Goal: Task Accomplishment & Management: Manage account settings

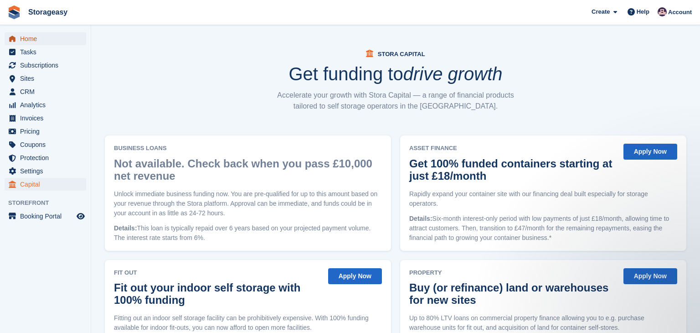
click at [33, 36] on span "Home" at bounding box center [47, 38] width 55 height 13
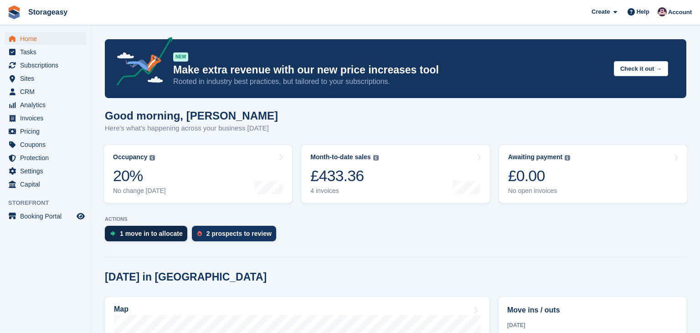
click at [160, 234] on div "1 move in to allocate" at bounding box center [151, 233] width 63 height 7
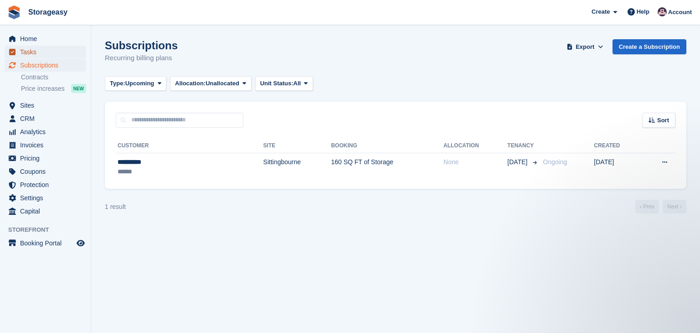
click at [37, 51] on span "Tasks" at bounding box center [47, 52] width 55 height 13
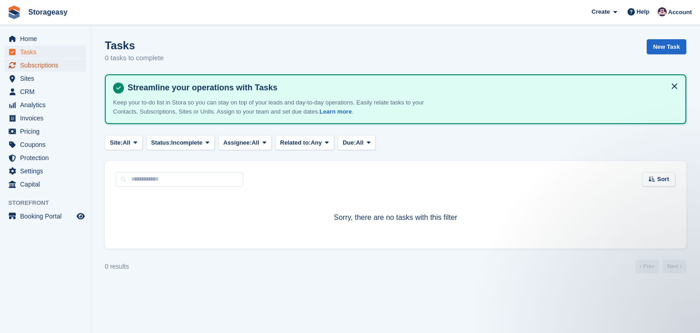
click at [64, 68] on span "Subscriptions" at bounding box center [47, 65] width 55 height 13
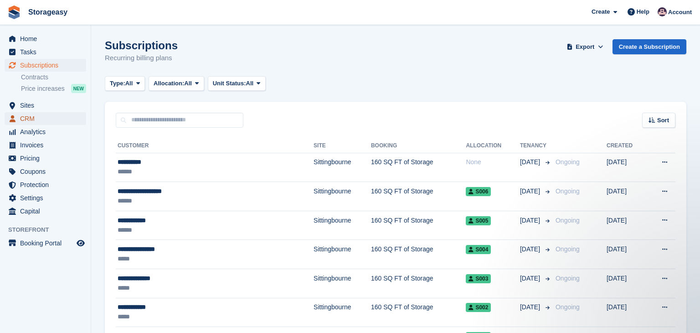
click at [39, 116] on span "CRM" at bounding box center [47, 118] width 55 height 13
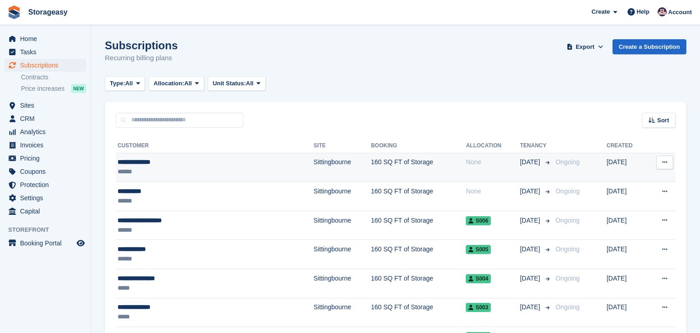
click at [137, 159] on div "**********" at bounding box center [182, 162] width 128 height 10
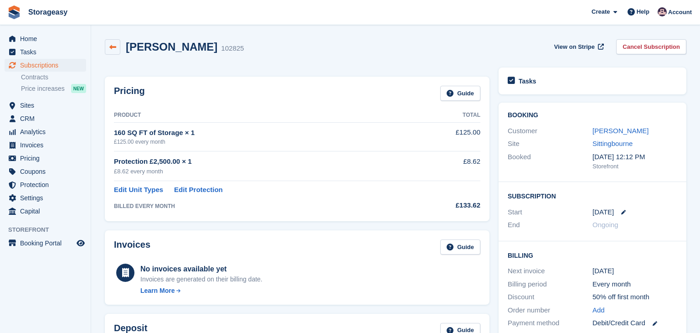
click at [117, 49] on link at bounding box center [112, 46] width 15 height 15
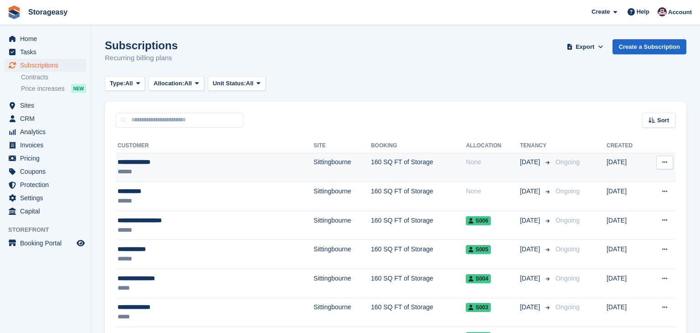
click at [660, 162] on button at bounding box center [664, 162] width 17 height 14
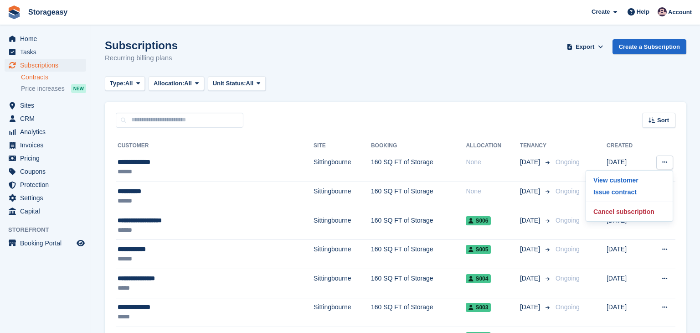
click at [41, 81] on li "Contracts" at bounding box center [56, 77] width 70 height 10
click at [41, 80] on link "Contracts" at bounding box center [53, 77] width 65 height 9
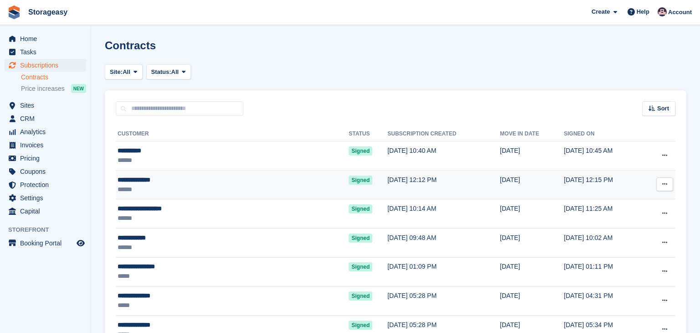
click at [667, 181] on button at bounding box center [664, 184] width 17 height 14
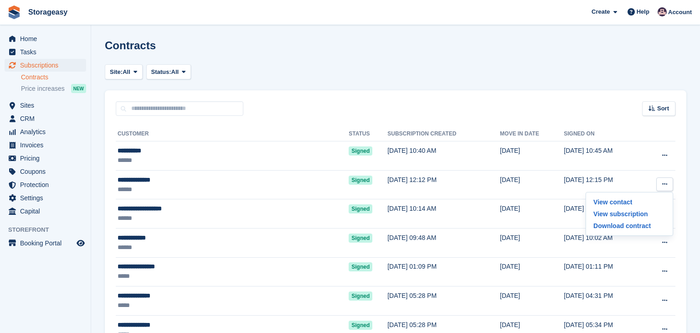
click at [210, 54] on div "Contracts" at bounding box center [395, 50] width 581 height 23
click at [56, 52] on span "Tasks" at bounding box center [47, 52] width 55 height 13
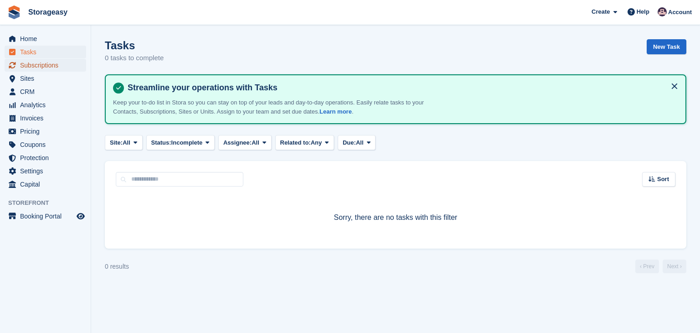
click at [47, 67] on span "Subscriptions" at bounding box center [47, 65] width 55 height 13
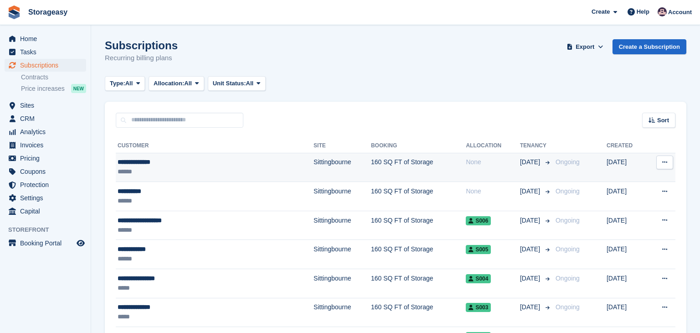
click at [662, 163] on icon at bounding box center [664, 162] width 5 height 6
click at [628, 192] on p "Issue contract" at bounding box center [629, 192] width 79 height 12
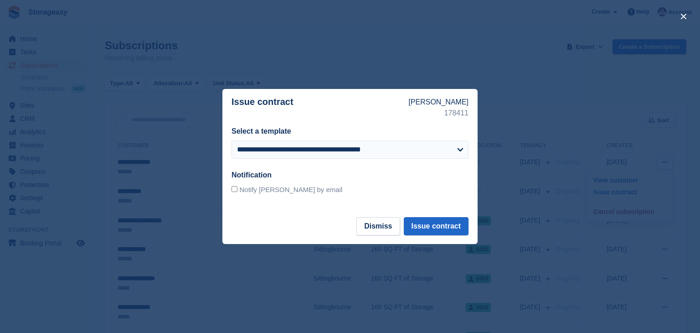
click at [542, 104] on div at bounding box center [350, 166] width 700 height 333
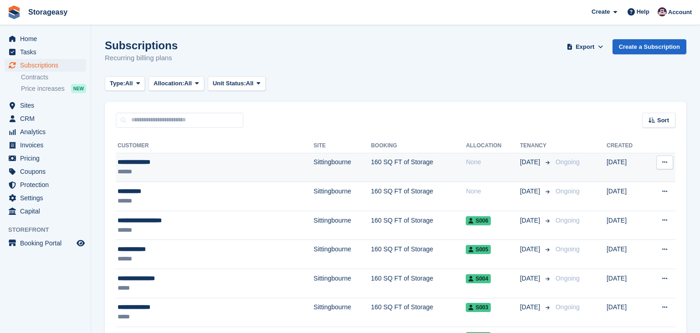
click at [661, 160] on button at bounding box center [664, 162] width 17 height 14
click at [627, 178] on p "View customer" at bounding box center [629, 180] width 79 height 12
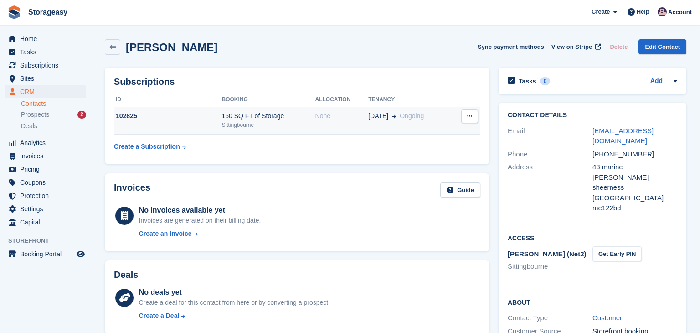
click at [473, 118] on button at bounding box center [469, 116] width 17 height 14
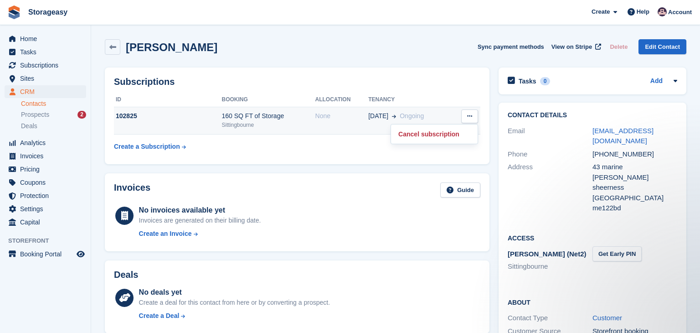
click at [473, 118] on button at bounding box center [469, 116] width 17 height 14
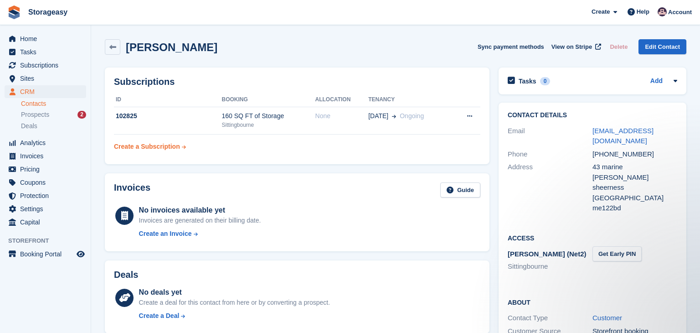
click at [134, 142] on div "Create a Subscription" at bounding box center [147, 147] width 66 height 10
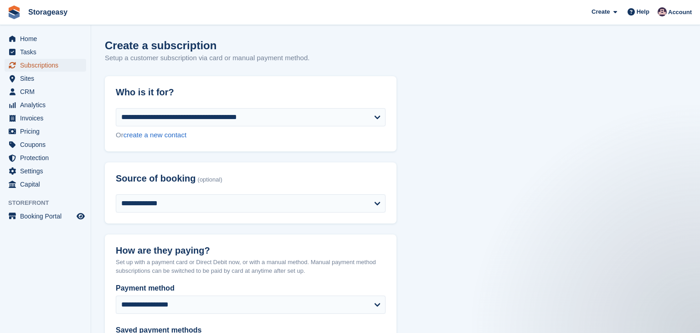
click at [30, 61] on span "Subscriptions" at bounding box center [47, 65] width 55 height 13
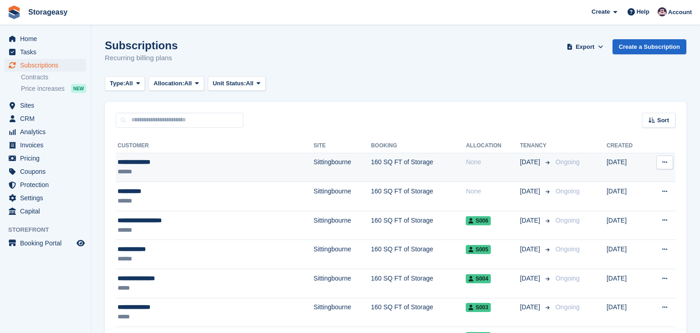
click at [371, 161] on td "160 SQ FT of Storage" at bounding box center [418, 167] width 95 height 29
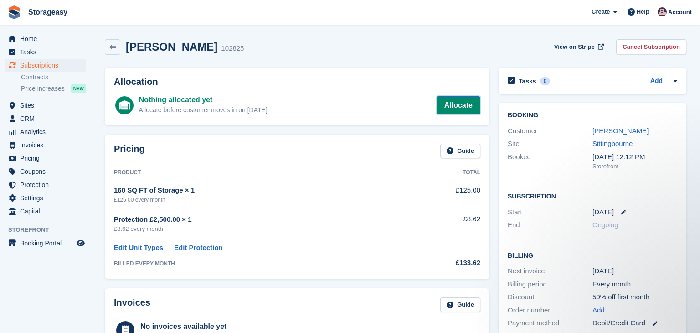
click at [448, 105] on link "Allocate" at bounding box center [458, 105] width 44 height 18
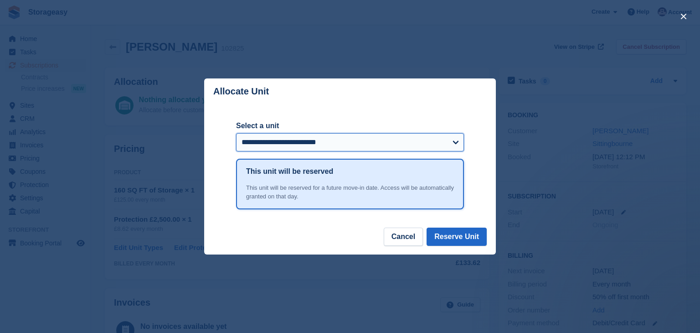
click at [440, 144] on select "**********" at bounding box center [350, 142] width 228 height 18
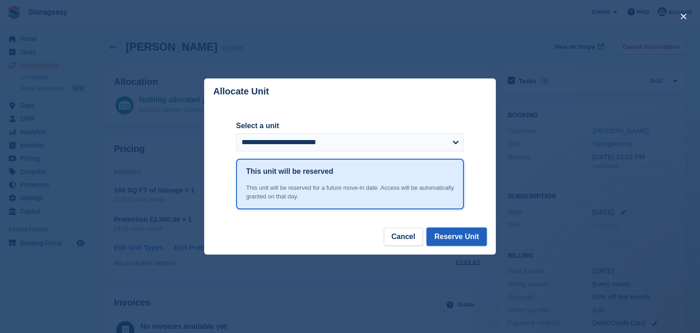
click at [467, 233] on button "Reserve Unit" at bounding box center [456, 236] width 60 height 18
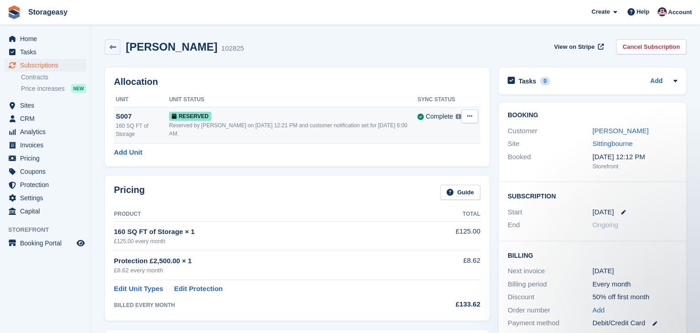
click at [470, 118] on icon at bounding box center [469, 116] width 5 height 6
click at [352, 122] on div "Reserved by [PERSON_NAME] on [DATE] 12:21 PM and customer notification set for …" at bounding box center [293, 129] width 248 height 16
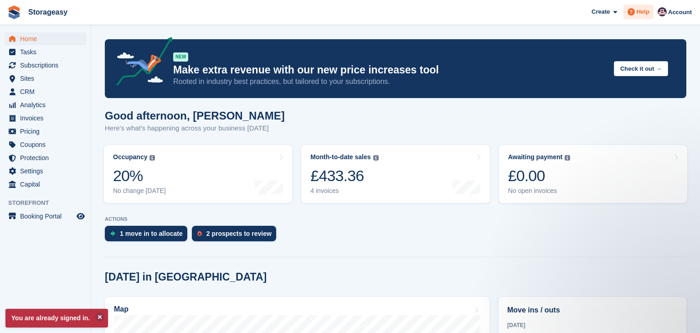
click at [633, 15] on icon at bounding box center [630, 11] width 7 height 7
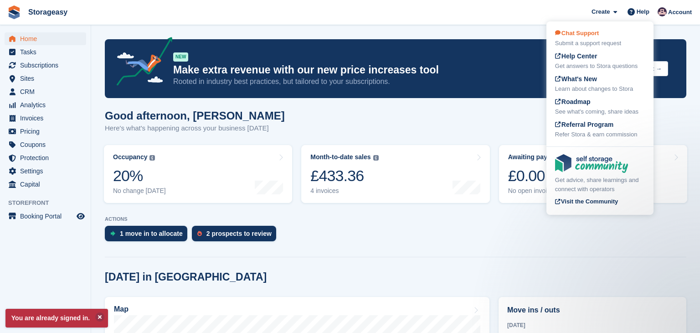
click at [609, 39] on div "Submit a support request" at bounding box center [600, 43] width 90 height 9
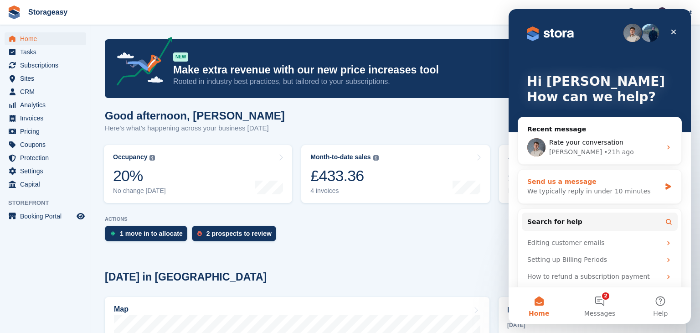
click at [564, 190] on div "We typically reply in under 10 minutes" at bounding box center [593, 191] width 133 height 10
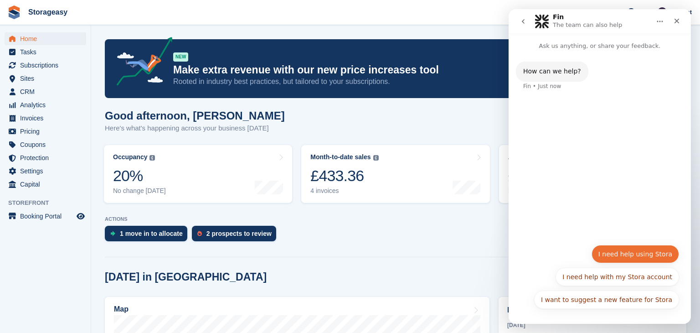
click at [619, 253] on button "I need help using Stora" at bounding box center [634, 254] width 87 height 18
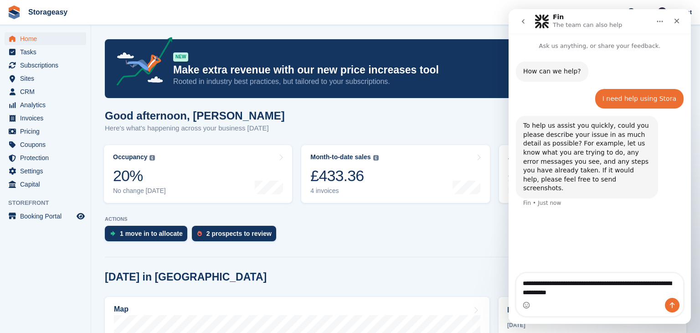
type textarea "**********"
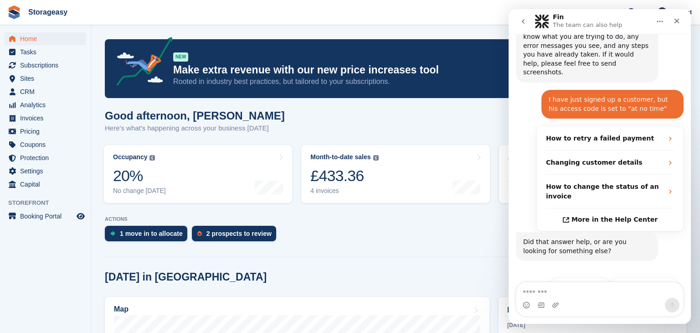
scroll to position [118, 0]
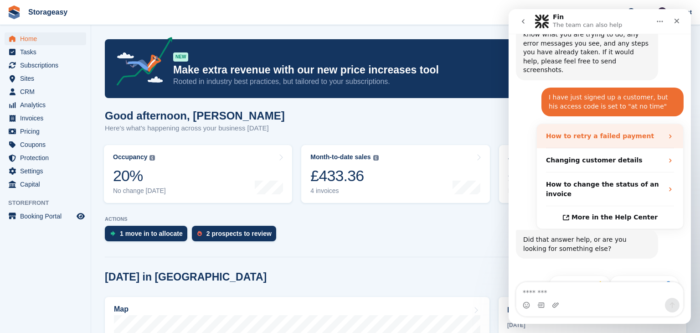
click at [592, 132] on strong "How to retry a failed payment" at bounding box center [600, 135] width 108 height 7
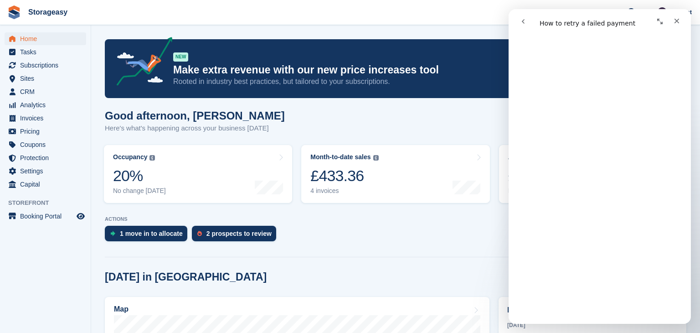
scroll to position [171, 0]
click at [32, 121] on span "Invoices" at bounding box center [47, 118] width 55 height 13
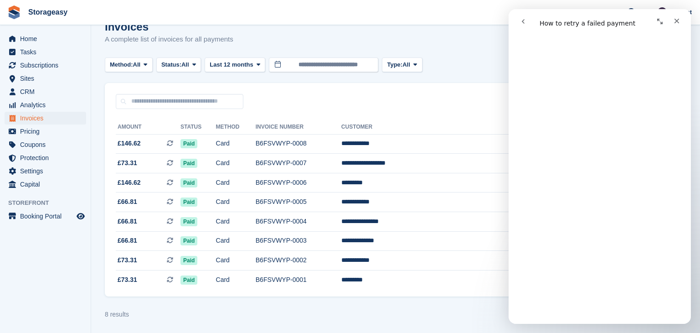
scroll to position [20, 0]
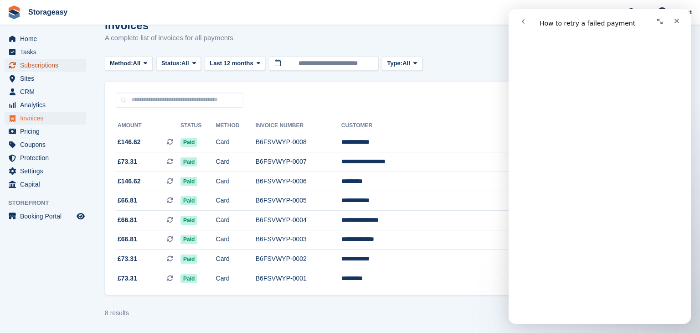
click at [39, 67] on span "Subscriptions" at bounding box center [47, 65] width 55 height 13
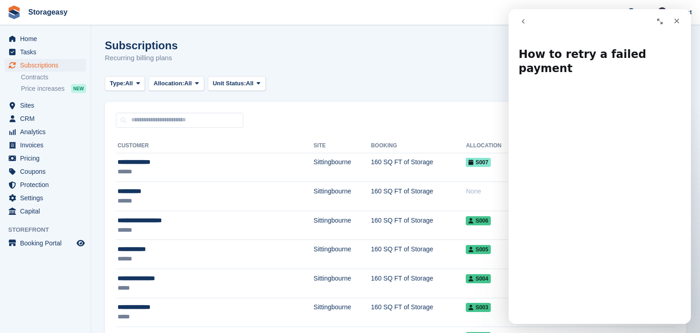
click at [523, 18] on icon "go back" at bounding box center [522, 21] width 7 height 7
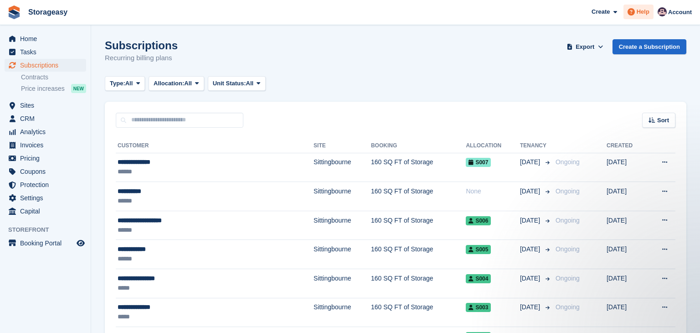
click at [647, 8] on span "Help" at bounding box center [642, 11] width 13 height 9
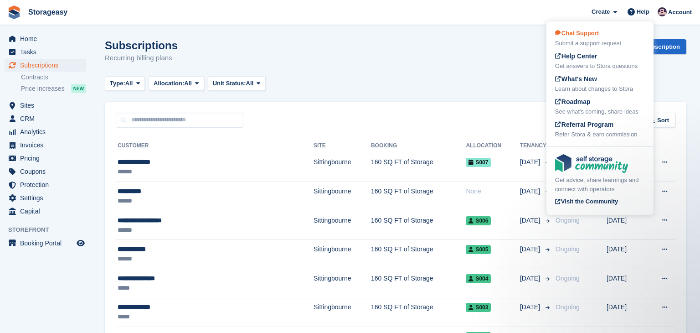
click at [617, 35] on div "Chat Support Submit a support request" at bounding box center [600, 38] width 90 height 19
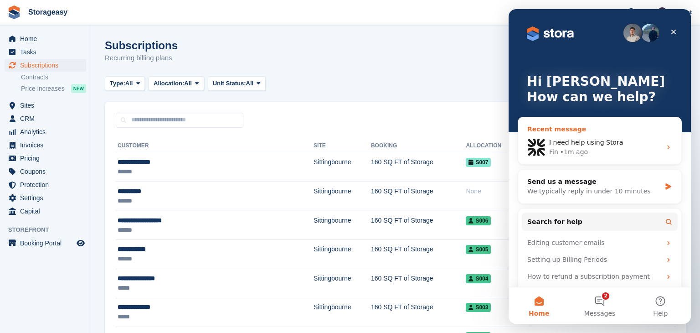
click at [600, 151] on div "Fin • 1m ago" at bounding box center [605, 152] width 112 height 10
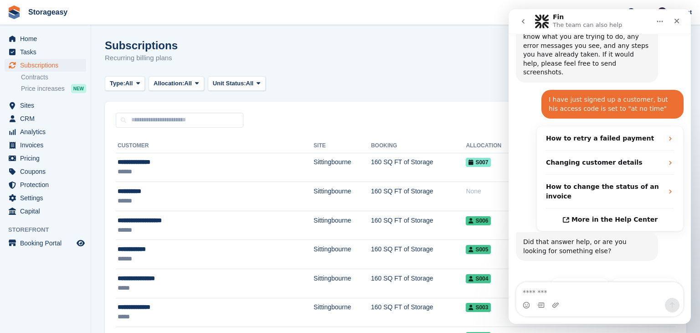
scroll to position [118, 0]
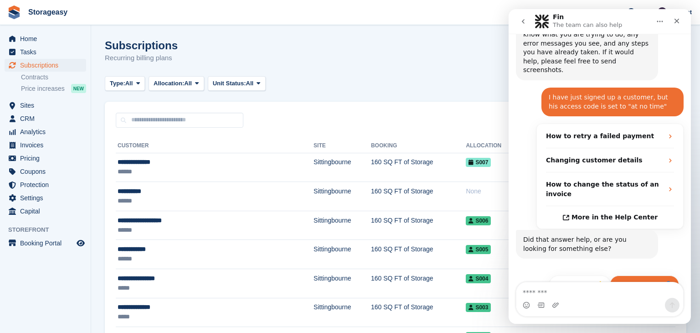
click at [638, 275] on button "Get more help 👤" at bounding box center [644, 284] width 69 height 18
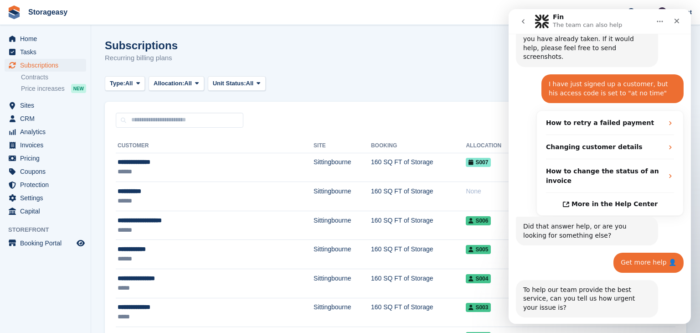
scroll to position [210, 0]
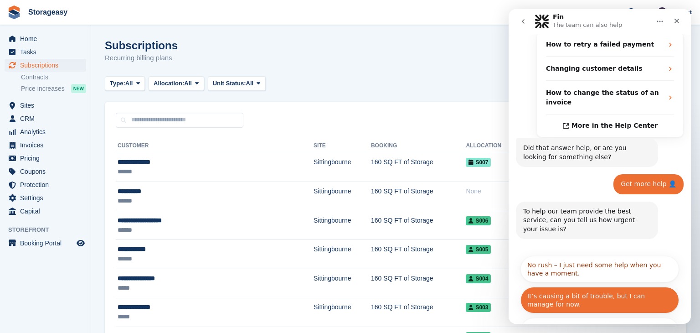
click at [589, 287] on button "It’s causing a bit of trouble, but I can manage for now." at bounding box center [599, 300] width 159 height 26
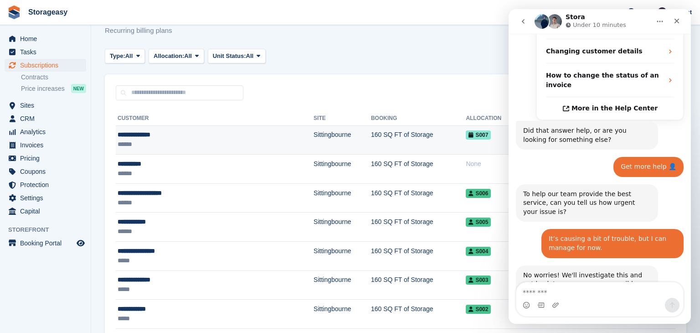
scroll to position [285, 0]
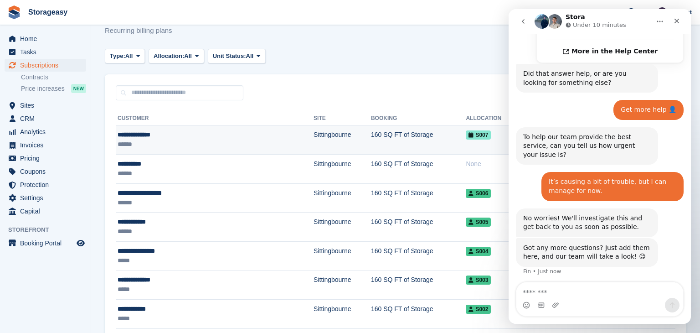
click at [371, 139] on td "160 SQ FT of Storage" at bounding box center [418, 139] width 95 height 29
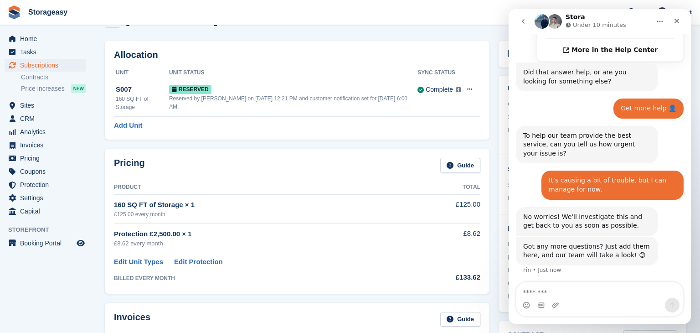
scroll to position [25, 0]
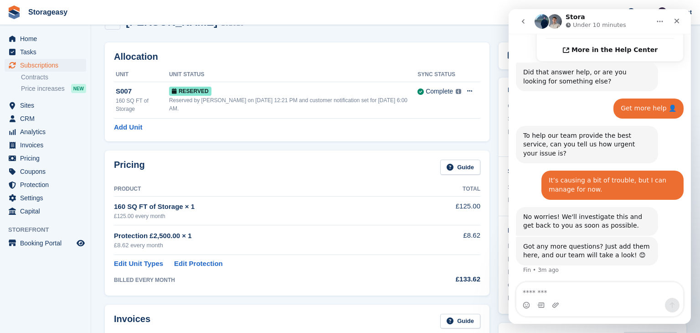
click at [540, 289] on textarea "Message…" at bounding box center [599, 289] width 167 height 15
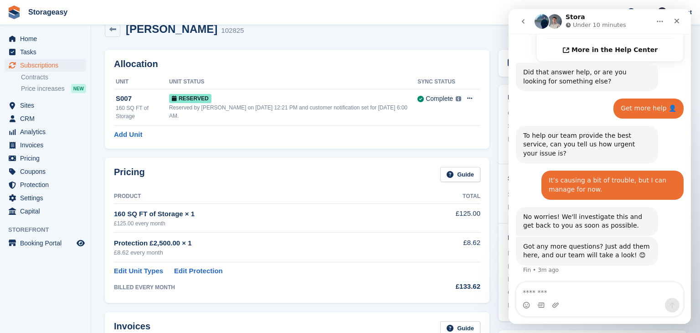
scroll to position [0, 0]
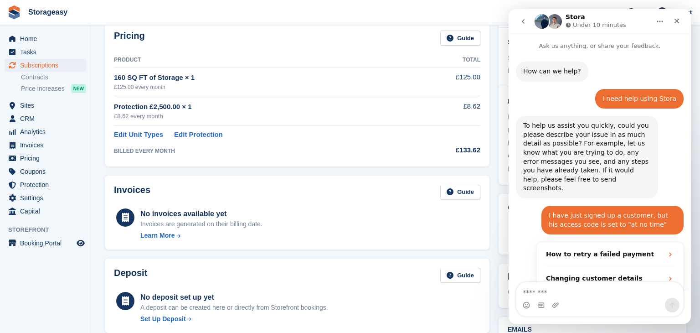
scroll to position [285, 0]
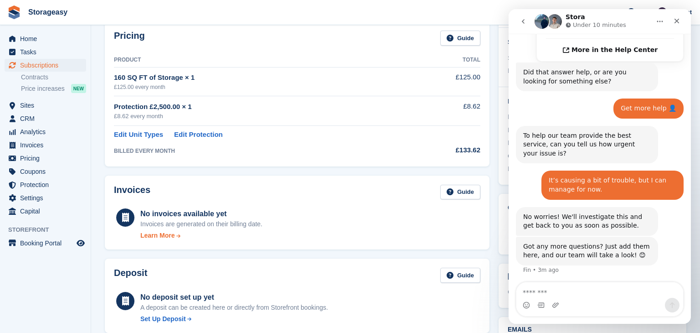
click at [168, 236] on div "Learn More" at bounding box center [157, 236] width 34 height 10
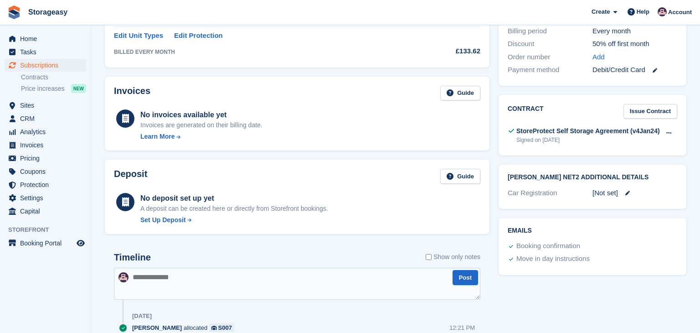
scroll to position [253, 0]
click at [634, 15] on icon at bounding box center [630, 11] width 7 height 7
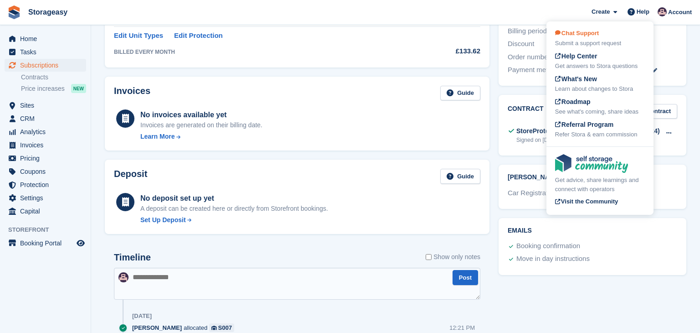
click at [615, 34] on div "Chat Support Submit a support request" at bounding box center [600, 38] width 90 height 19
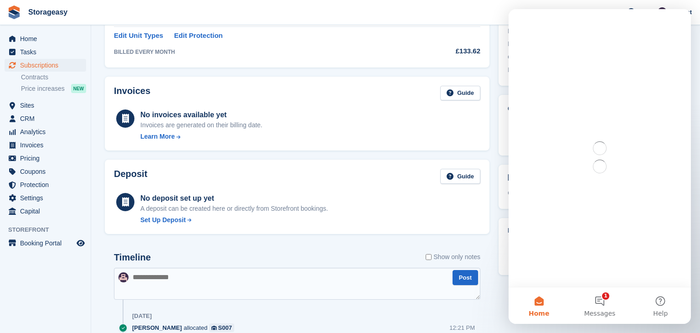
scroll to position [0, 0]
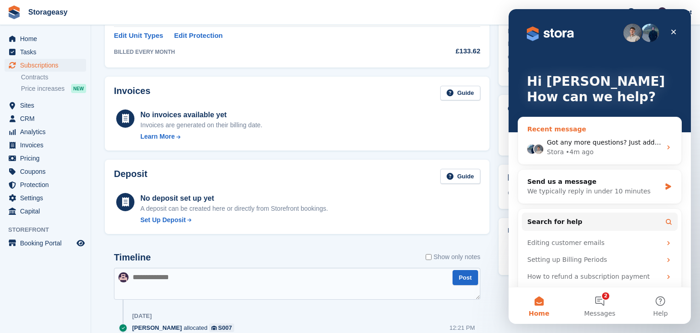
click at [601, 148] on div "Stora • 4m ago" at bounding box center [604, 152] width 114 height 10
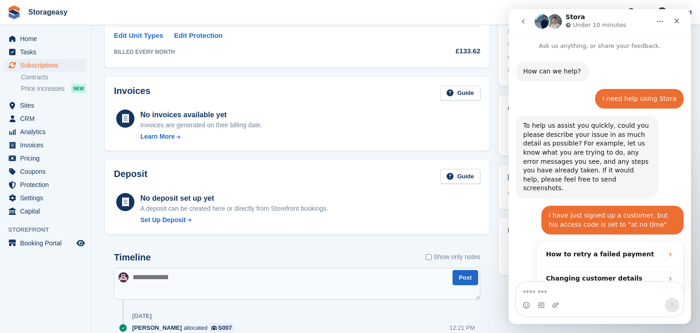
scroll to position [285, 0]
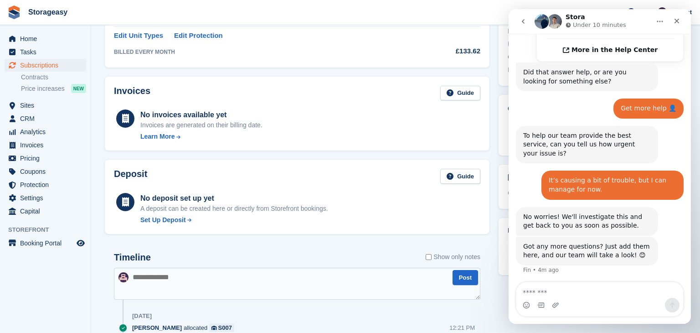
click at [549, 292] on textarea "Message…" at bounding box center [599, 289] width 167 height 15
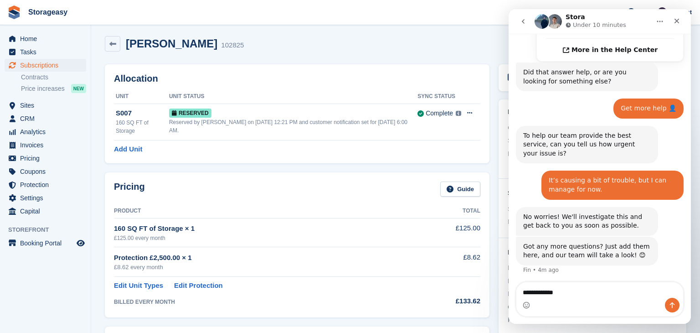
scroll to position [0, 0]
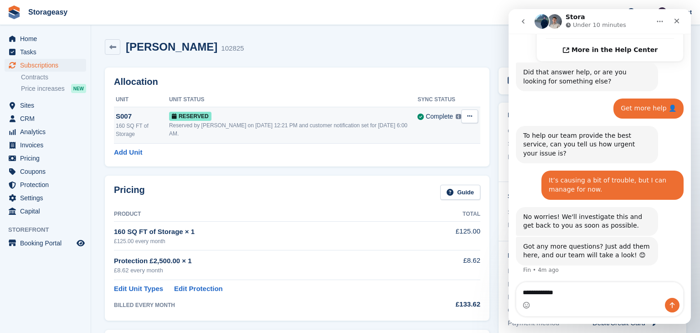
click at [474, 120] on button at bounding box center [469, 116] width 17 height 14
click at [456, 131] on p "Grant Early Access" at bounding box center [434, 134] width 79 height 12
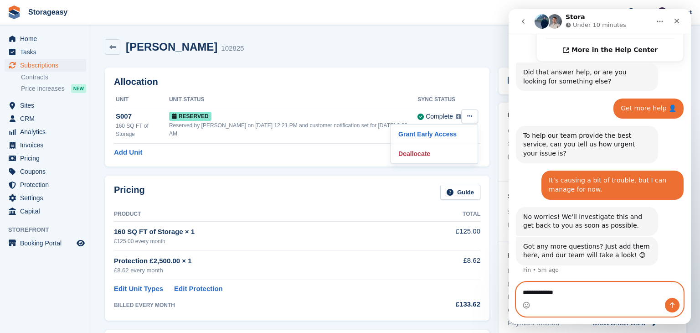
click at [570, 292] on textarea "**********" at bounding box center [599, 289] width 167 height 15
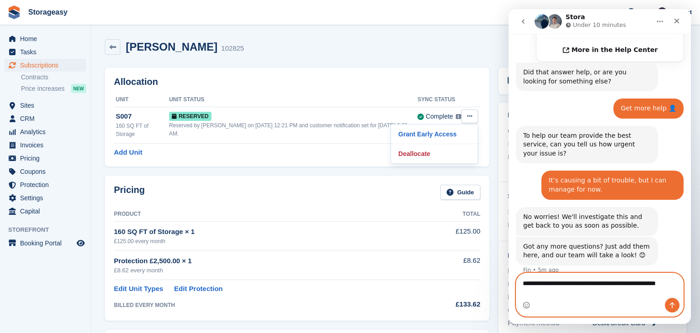
scroll to position [294, 0]
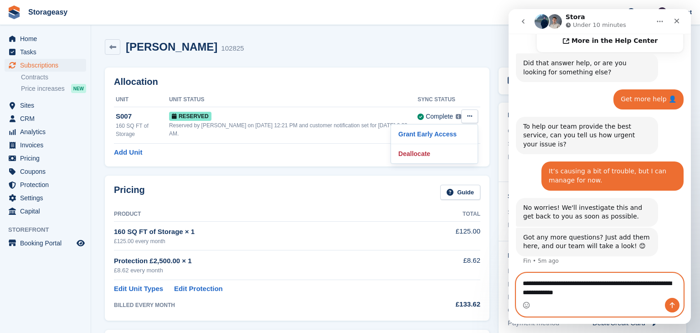
type textarea "**********"
click at [668, 303] on icon "Send a message…" at bounding box center [671, 304] width 7 height 7
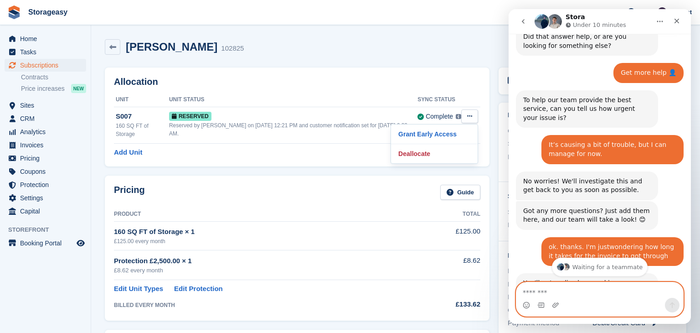
scroll to position [380, 0]
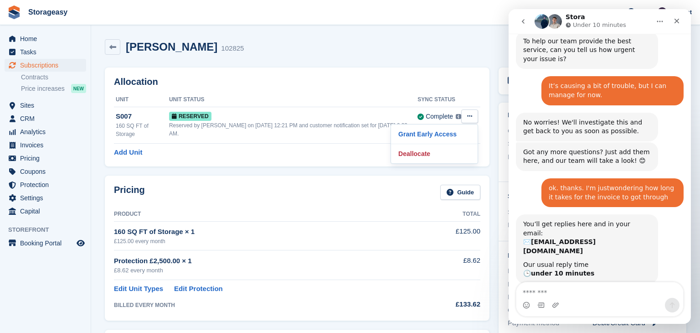
click at [348, 86] on h2 "Allocation" at bounding box center [297, 82] width 366 height 10
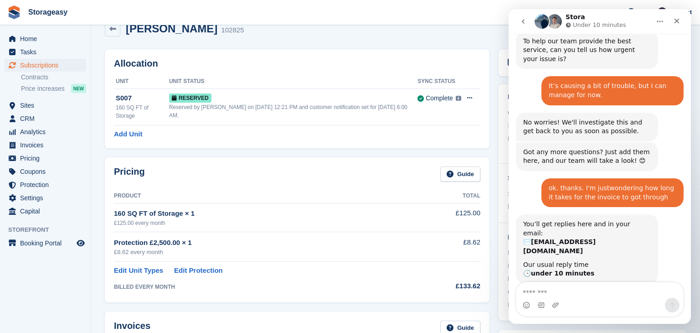
scroll to position [20, 0]
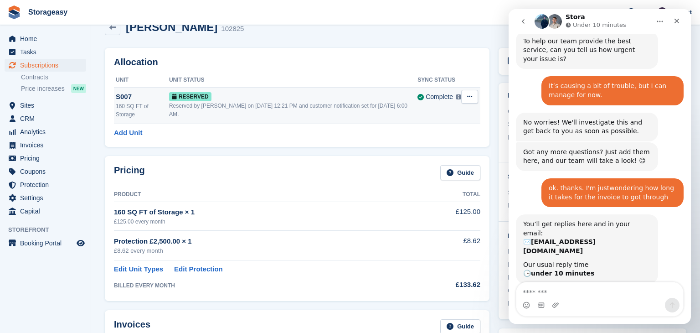
click at [186, 99] on span "Reserved" at bounding box center [190, 96] width 42 height 9
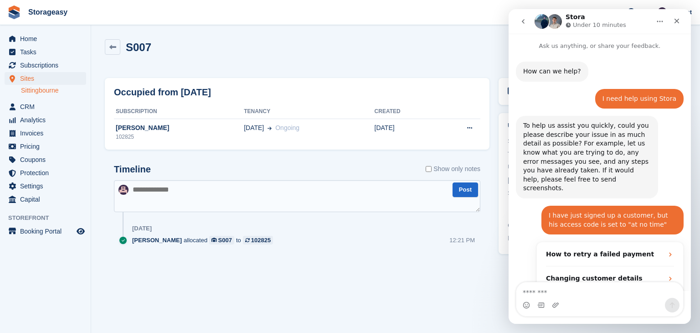
scroll to position [380, 0]
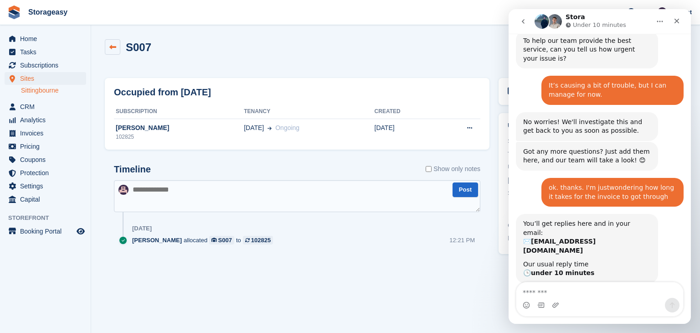
click at [111, 52] on link at bounding box center [112, 46] width 15 height 15
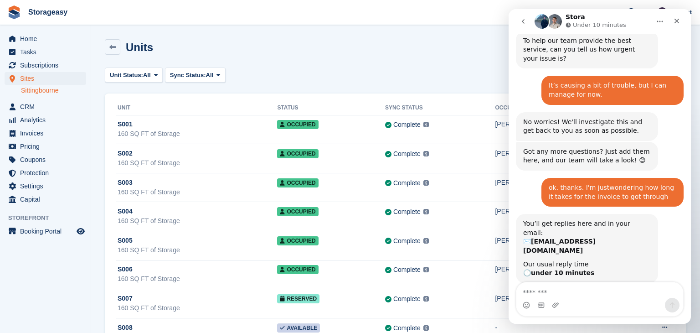
click at [558, 291] on textarea "Message…" at bounding box center [599, 289] width 167 height 15
click at [40, 134] on span "Invoices" at bounding box center [47, 133] width 55 height 13
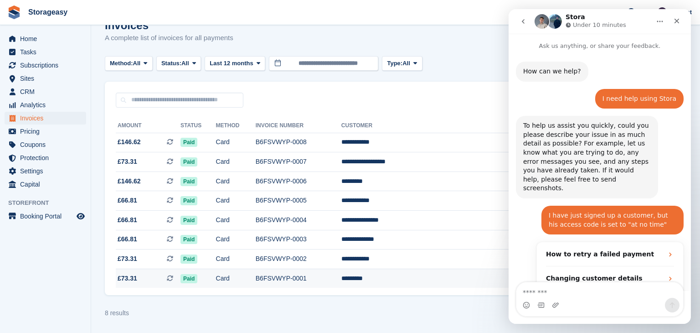
scroll to position [380, 0]
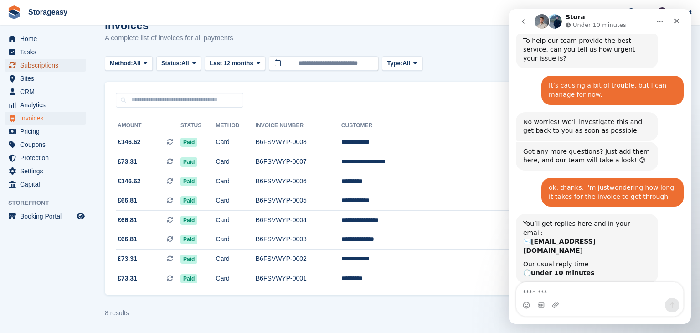
click at [44, 68] on span "Subscriptions" at bounding box center [47, 65] width 55 height 13
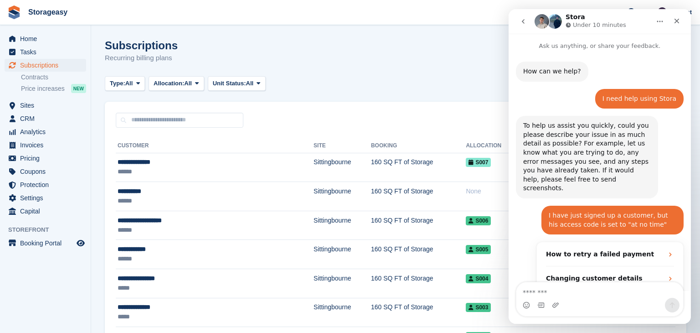
scroll to position [380, 0]
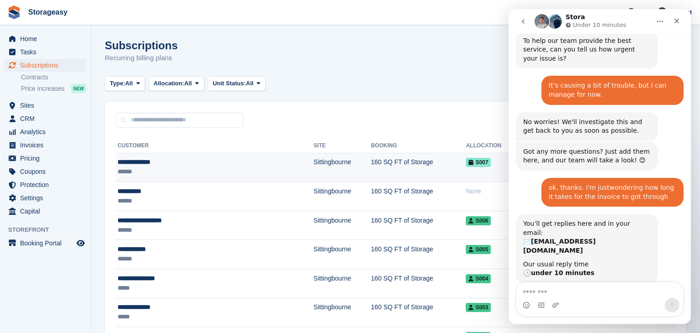
click at [313, 168] on td "Sittingbourne" at bounding box center [341, 167] width 57 height 29
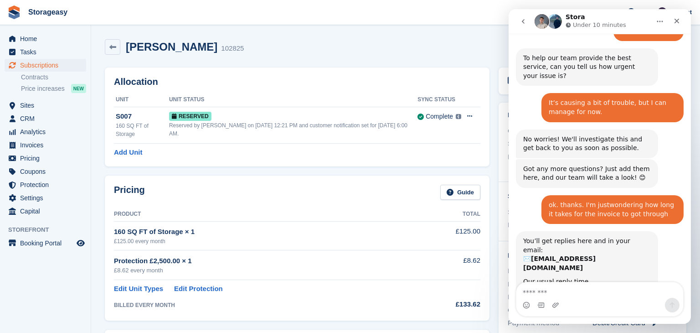
scroll to position [365, 0]
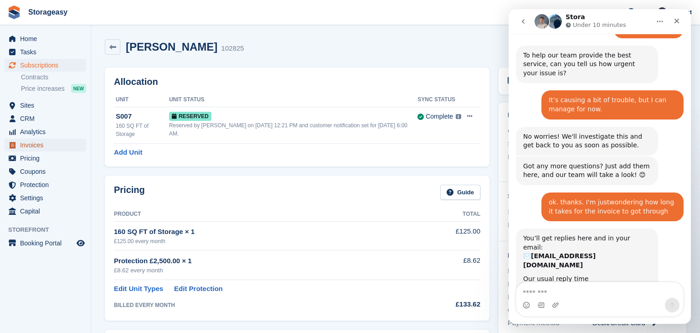
click at [43, 143] on span "Invoices" at bounding box center [47, 145] width 55 height 13
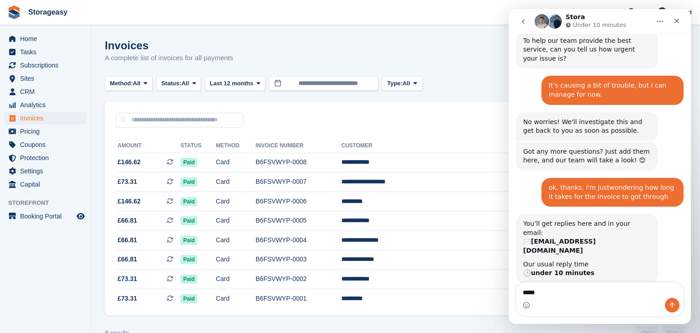
type textarea "******"
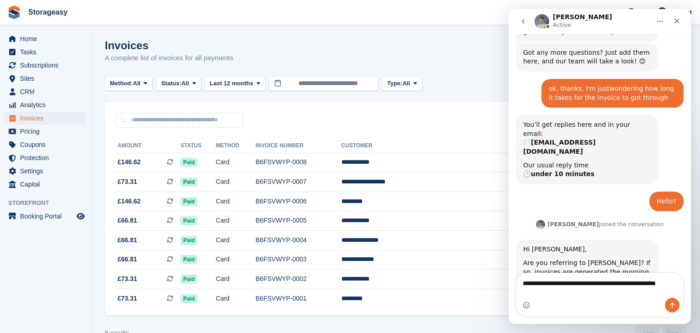
scroll to position [488, 0]
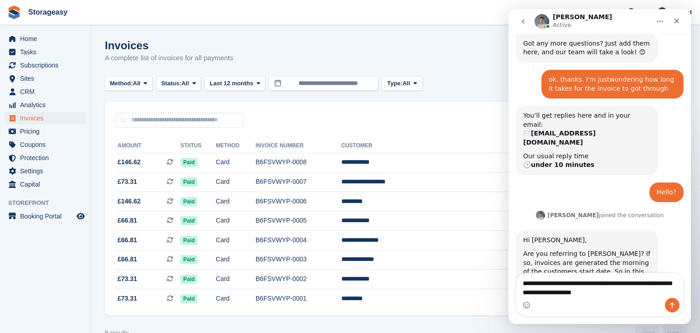
type textarea "**********"
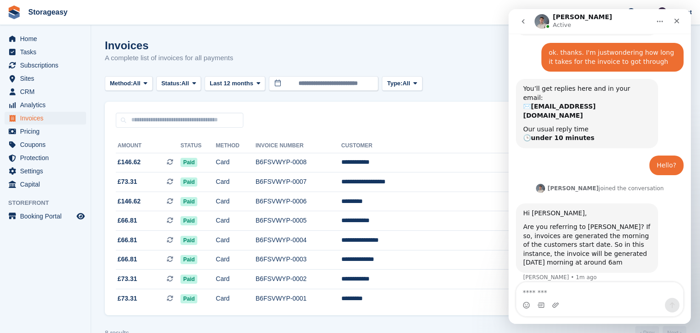
click at [595, 292] on textarea "Message…" at bounding box center [599, 289] width 167 height 15
type textarea "*"
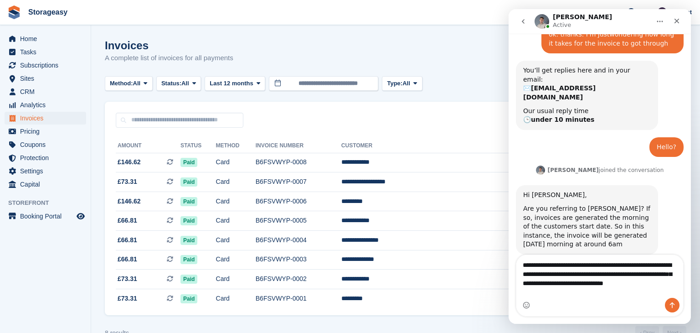
scroll to position [542, 0]
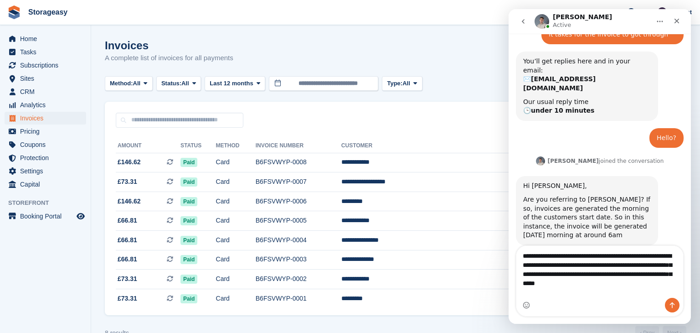
type textarea "**********"
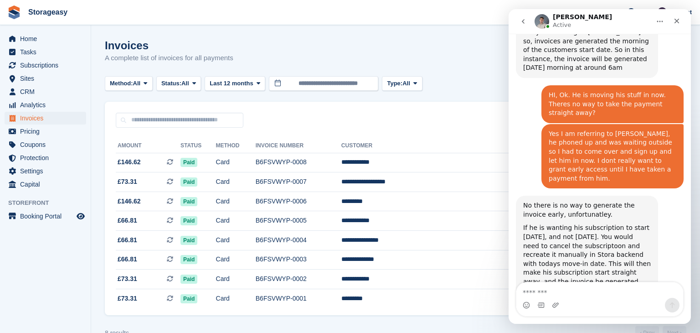
scroll to position [704, 0]
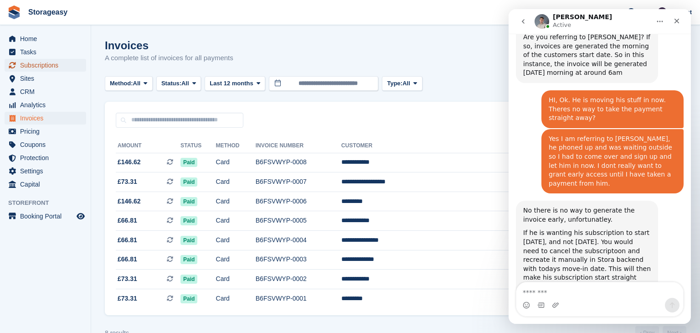
click at [39, 67] on span "Subscriptions" at bounding box center [47, 65] width 55 height 13
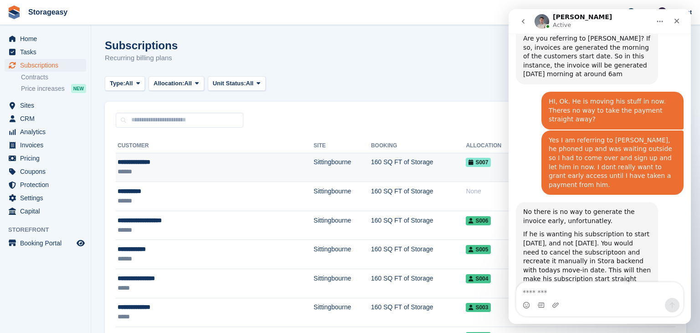
scroll to position [704, 0]
click at [371, 156] on td "160 SQ FT of Storage" at bounding box center [418, 167] width 95 height 29
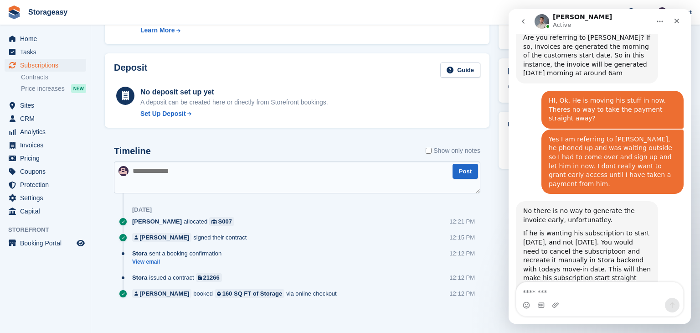
scroll to position [363, 0]
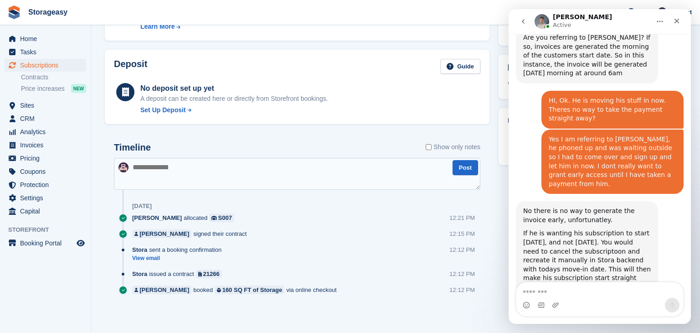
click at [553, 287] on textarea "Message…" at bounding box center [599, 289] width 167 height 15
type textarea "**********"
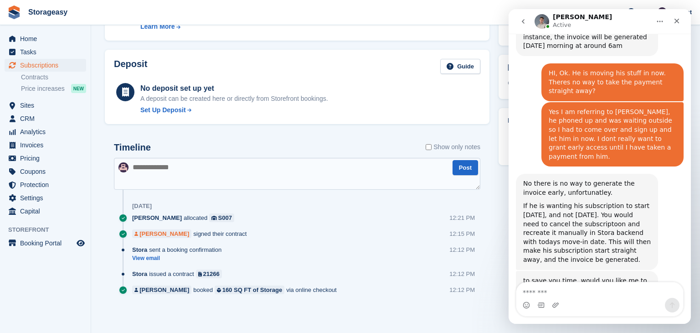
click at [164, 234] on div "[PERSON_NAME]" at bounding box center [164, 233] width 50 height 9
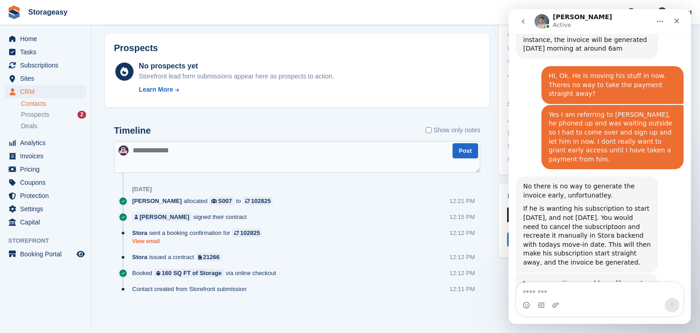
scroll to position [731, 0]
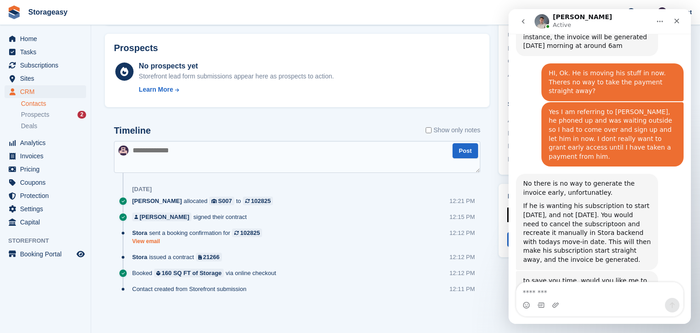
click at [150, 241] on link "View email" at bounding box center [199, 241] width 134 height 8
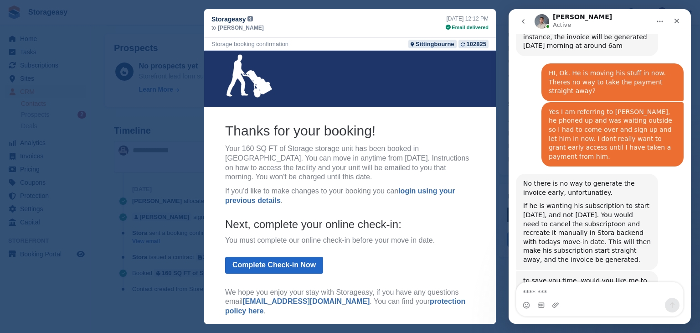
scroll to position [0, 0]
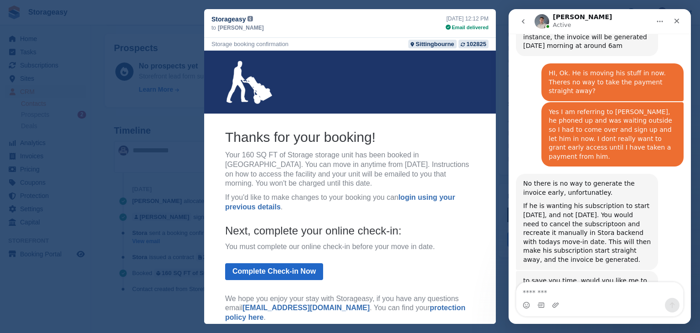
click at [161, 120] on div "close" at bounding box center [350, 166] width 700 height 333
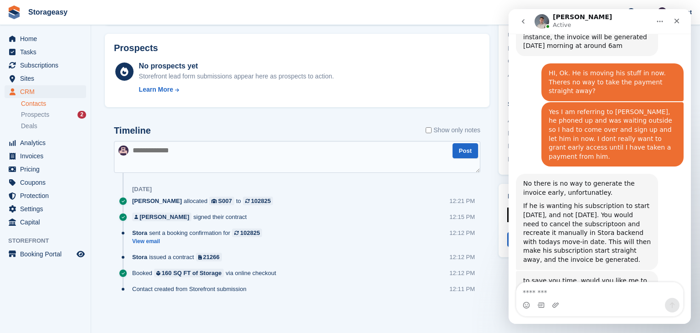
click at [467, 118] on div "Timeline Show only notes Post Today James Stewart allocated S007 to 102825 12:2…" at bounding box center [297, 218] width 385 height 205
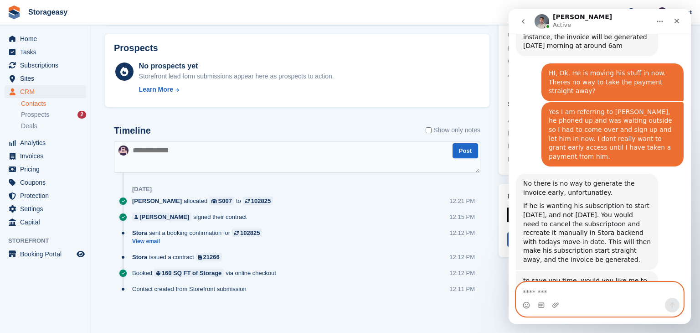
click at [532, 293] on textarea "Message…" at bounding box center [599, 289] width 167 height 15
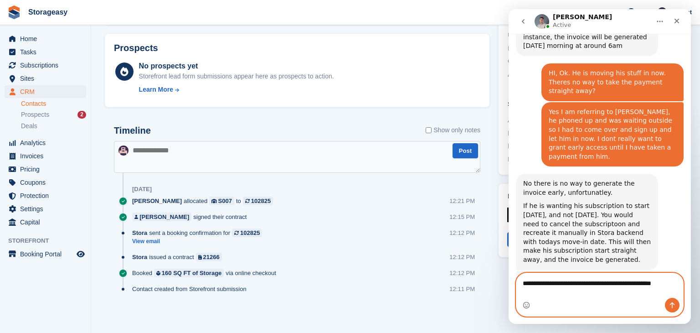
scroll to position [740, 0]
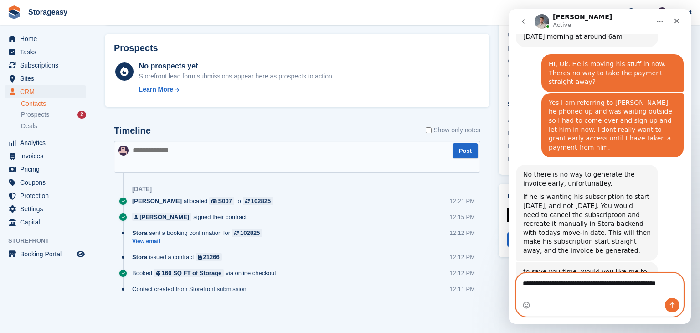
type textarea "**********"
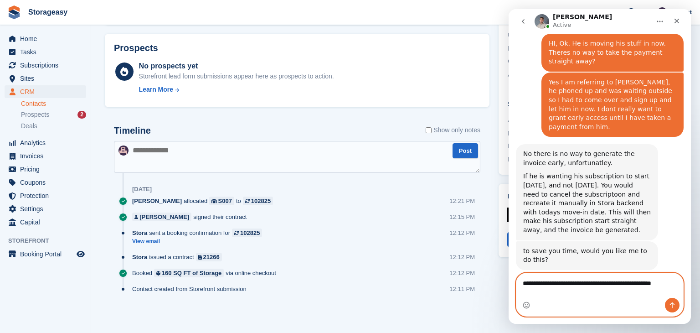
scroll to position [770, 0]
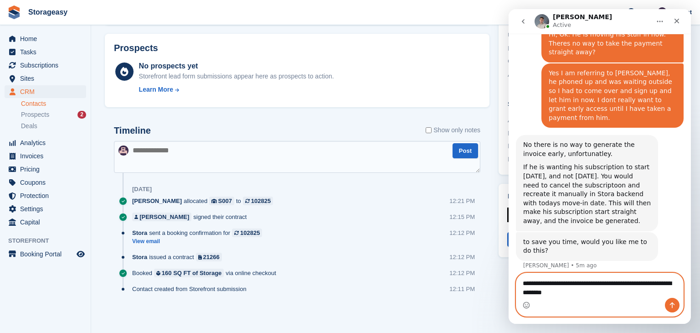
type textarea "**********"
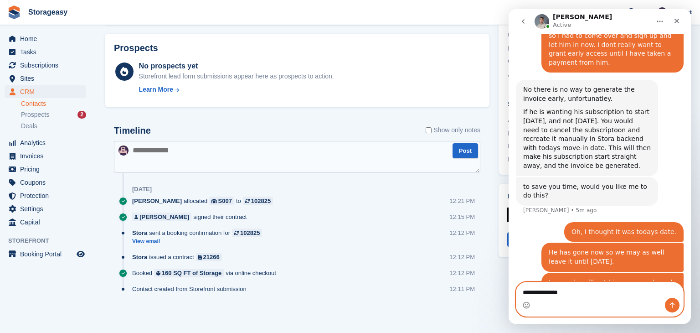
scroll to position [826, 0]
type textarea "*"
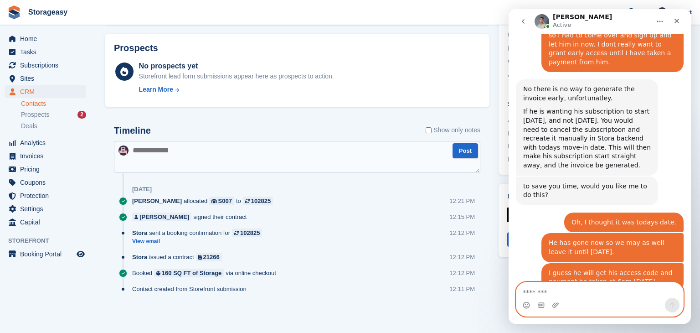
scroll to position [845, 0]
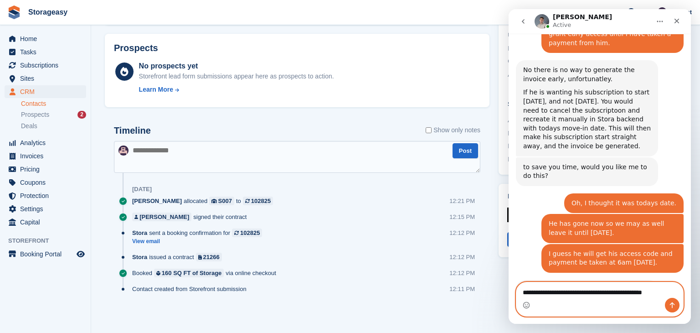
type textarea "**********"
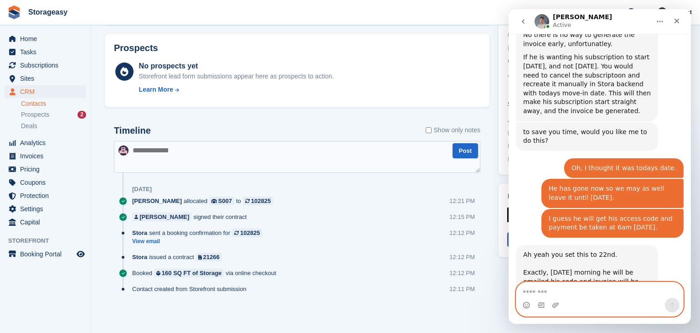
scroll to position [881, 0]
click at [539, 291] on textarea "Message…" at bounding box center [599, 289] width 167 height 15
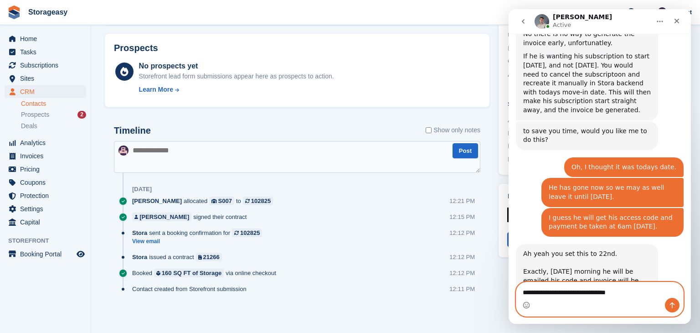
type textarea "**********"
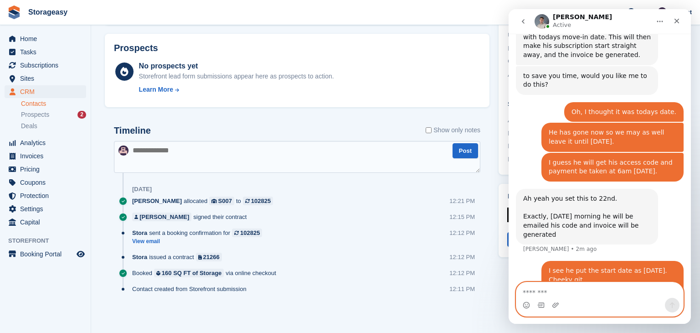
scroll to position [937, 0]
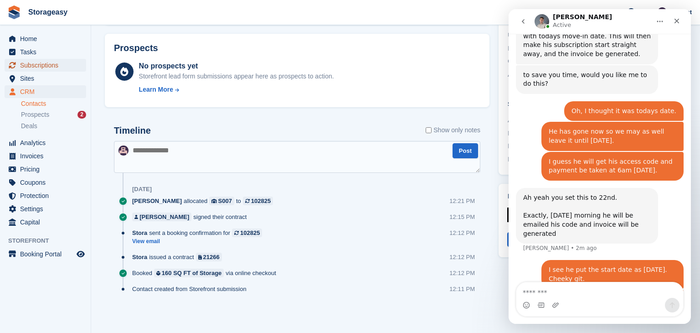
click at [33, 63] on span "Subscriptions" at bounding box center [47, 65] width 55 height 13
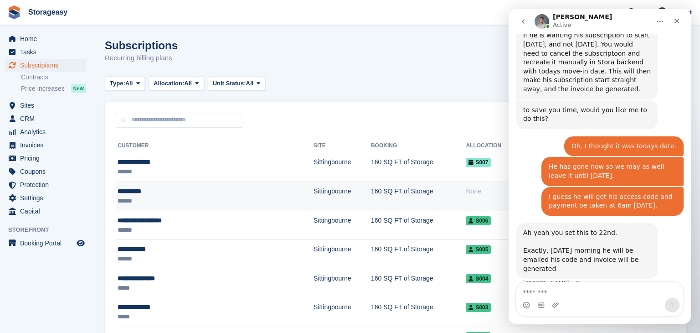
scroll to position [937, 0]
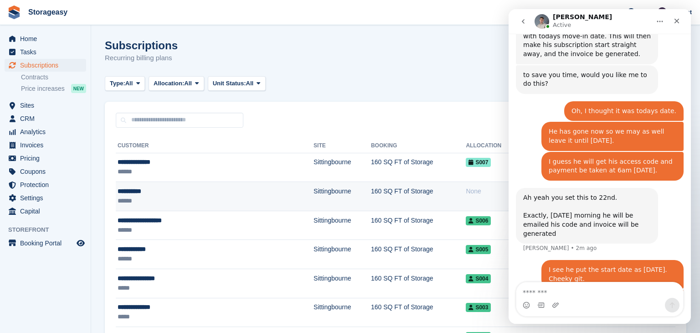
click at [371, 193] on td "160 SQ FT of Storage" at bounding box center [418, 196] width 95 height 29
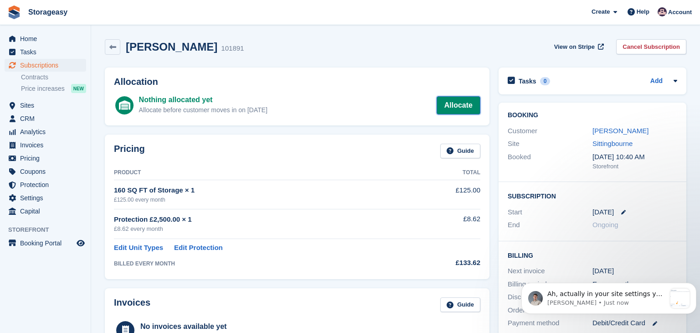
click at [458, 110] on link "Allocate" at bounding box center [458, 105] width 44 height 18
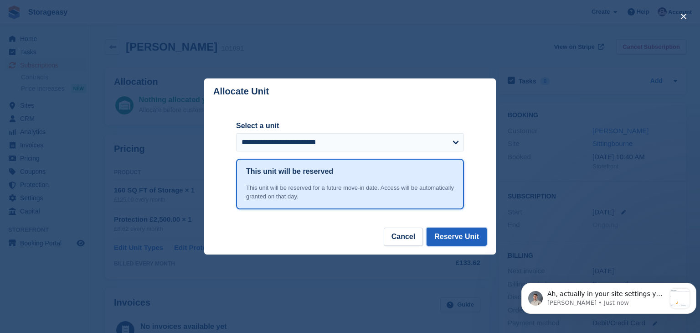
click at [465, 232] on button "Reserve Unit" at bounding box center [456, 236] width 60 height 18
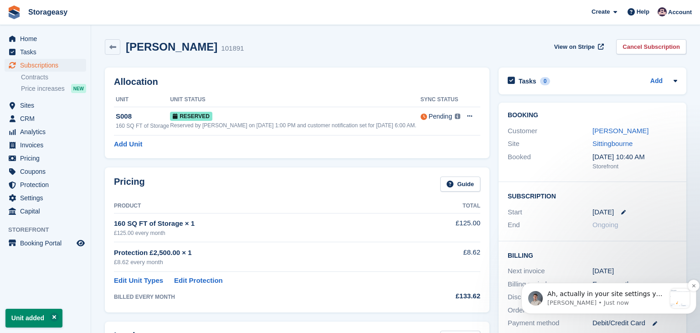
click at [599, 294] on p "Ah, actually in your site settings you do have it set to customers can only mov…" at bounding box center [606, 293] width 118 height 9
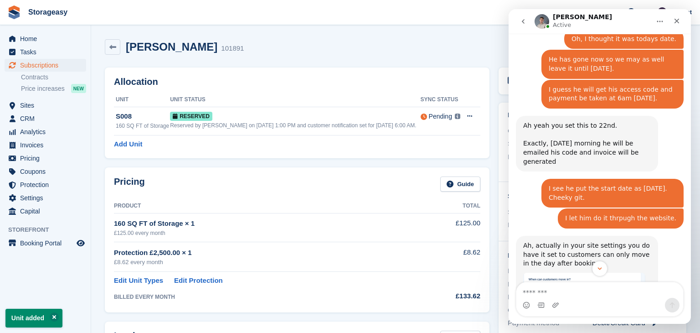
scroll to position [1045, 0]
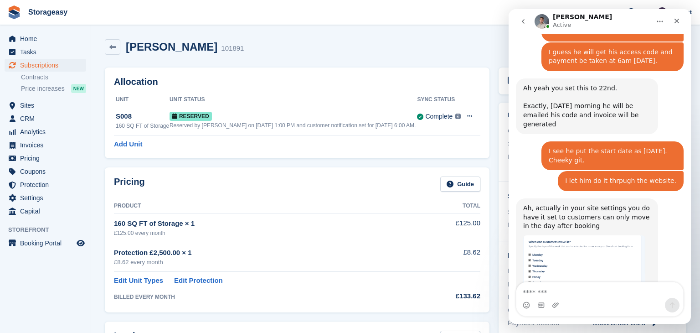
click at [574, 287] on textarea "Message…" at bounding box center [599, 289] width 167 height 15
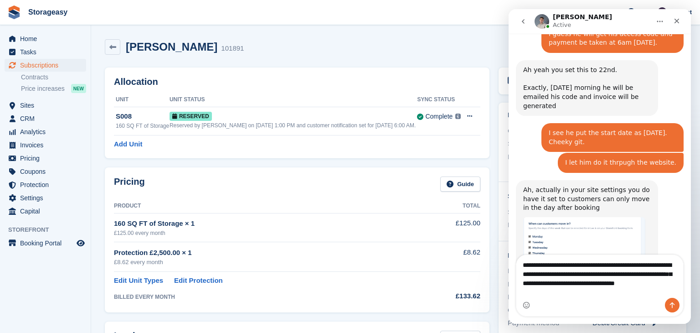
scroll to position [1072, 0]
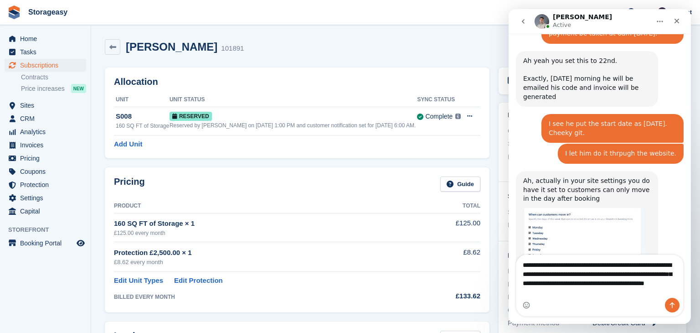
type textarea "**********"
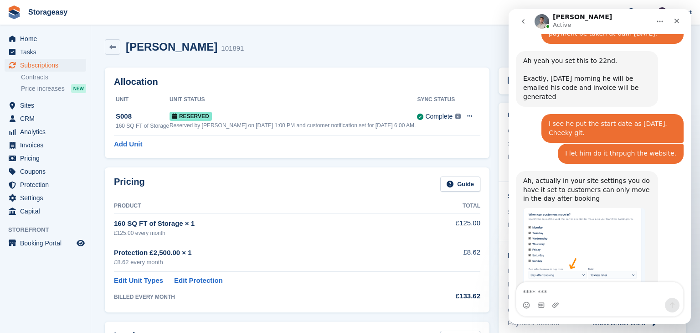
scroll to position [1099, 0]
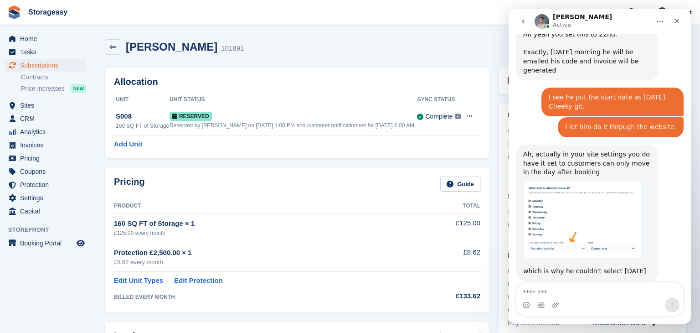
type textarea "*"
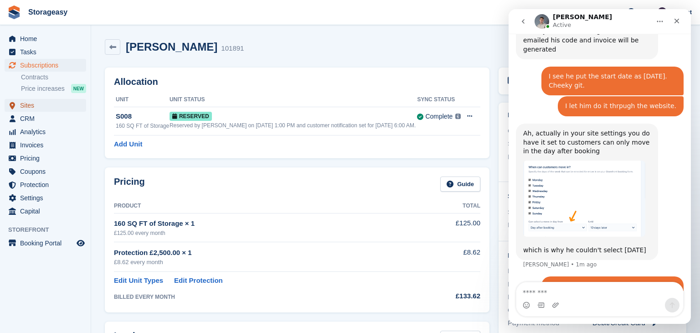
click at [51, 108] on span "Sites" at bounding box center [47, 105] width 55 height 13
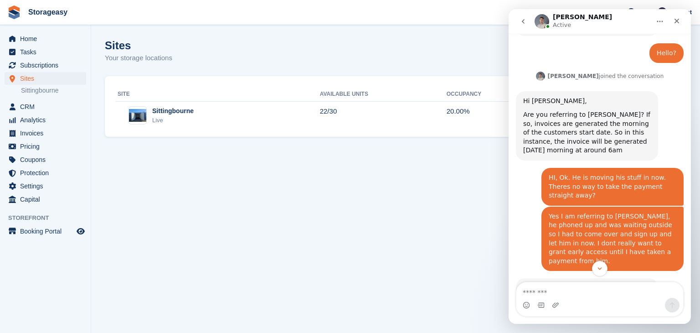
scroll to position [1155, 0]
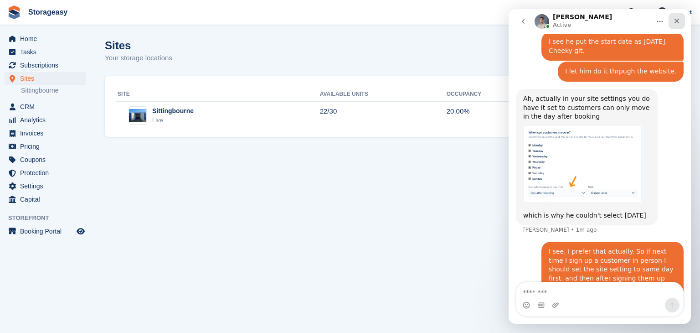
click at [674, 21] on icon "Close" at bounding box center [676, 20] width 7 height 7
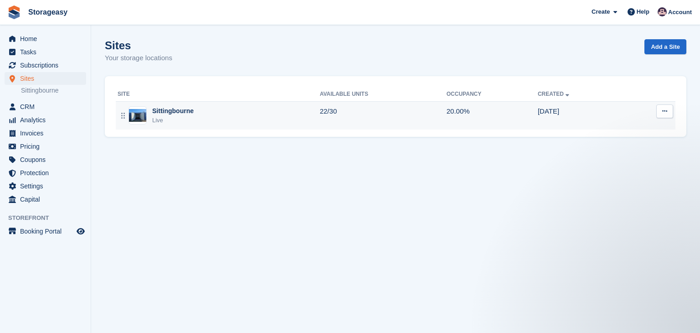
click at [664, 108] on icon at bounding box center [664, 111] width 5 height 6
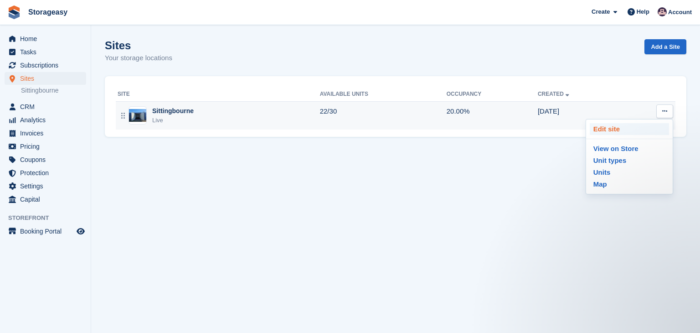
click at [621, 130] on p "Edit site" at bounding box center [629, 129] width 79 height 12
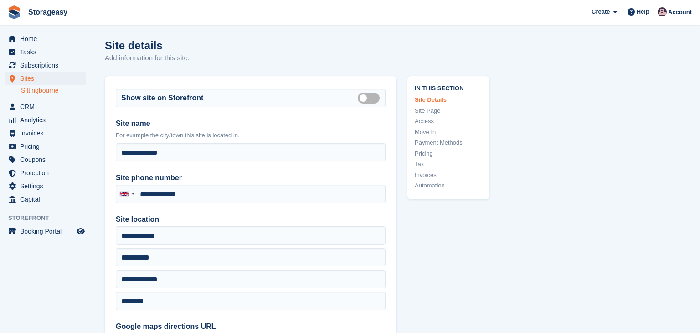
type input "**********"
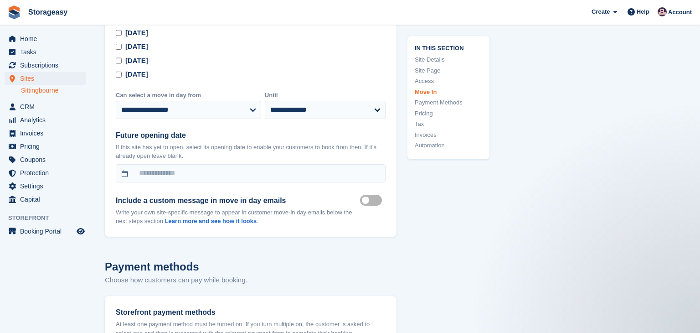
scroll to position [2761, 0]
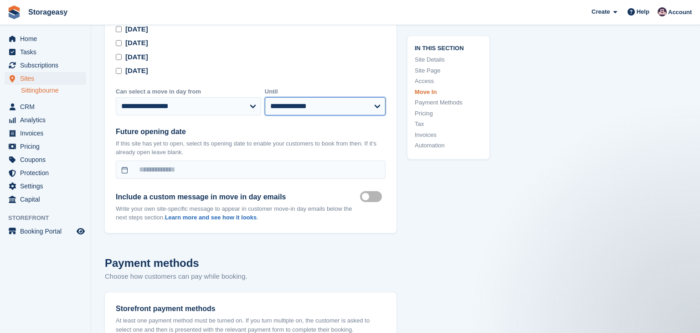
click at [373, 103] on select "**********" at bounding box center [325, 106] width 121 height 18
click at [265, 97] on select "**********" at bounding box center [325, 106] width 121 height 18
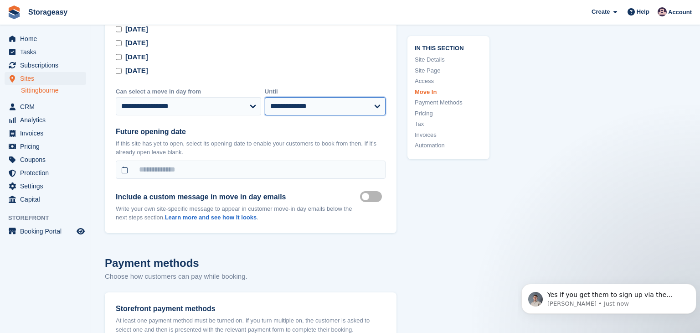
click at [367, 106] on select "**********" at bounding box center [325, 106] width 121 height 18
select select "**"
click at [265, 97] on select "**********" at bounding box center [325, 106] width 121 height 18
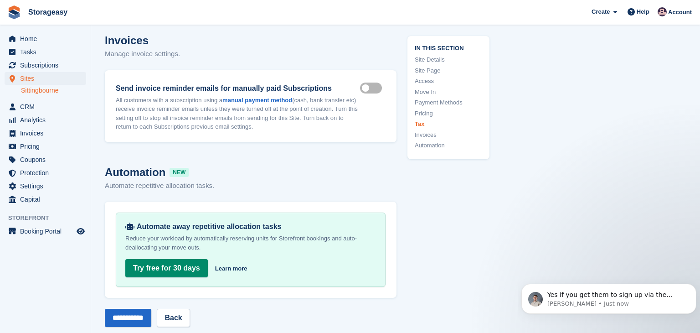
scroll to position [3895, 0]
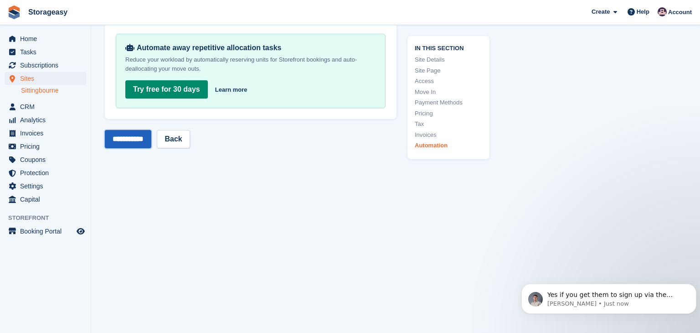
click at [145, 135] on input "**********" at bounding box center [128, 139] width 46 height 18
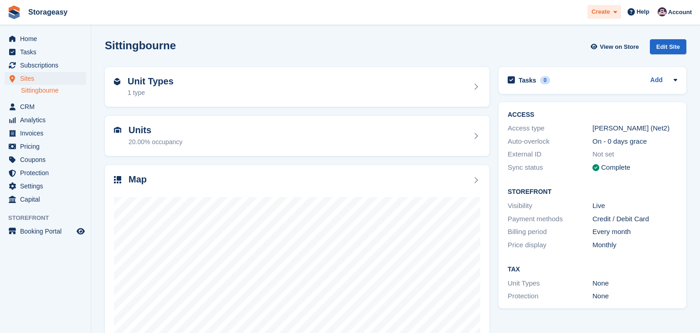
click at [614, 11] on span at bounding box center [613, 12] width 7 height 10
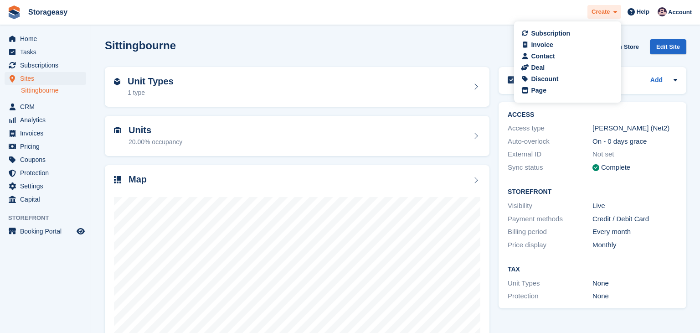
click at [604, 12] on span "Create" at bounding box center [600, 11] width 18 height 9
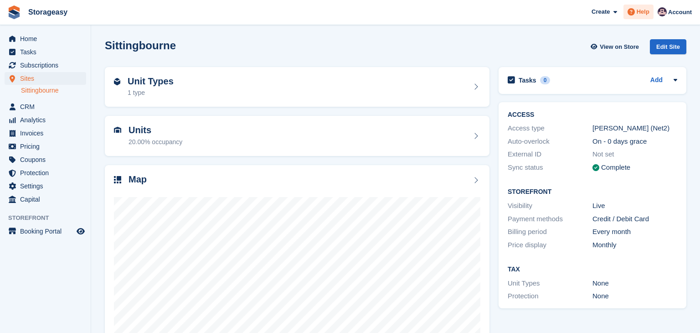
click at [635, 13] on icon at bounding box center [630, 11] width 7 height 7
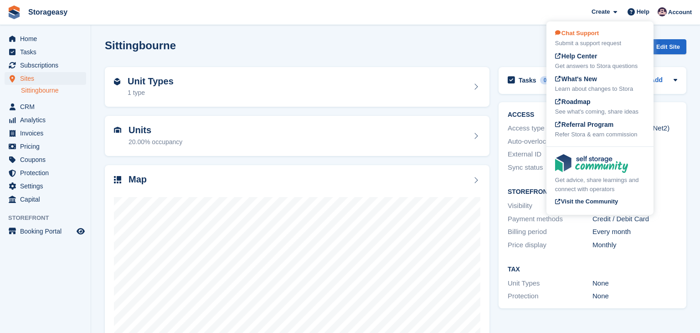
click at [621, 33] on div "Chat Support Submit a support request" at bounding box center [600, 38] width 90 height 19
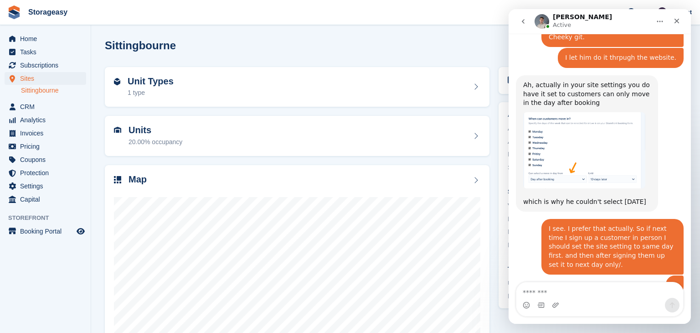
scroll to position [1249, 0]
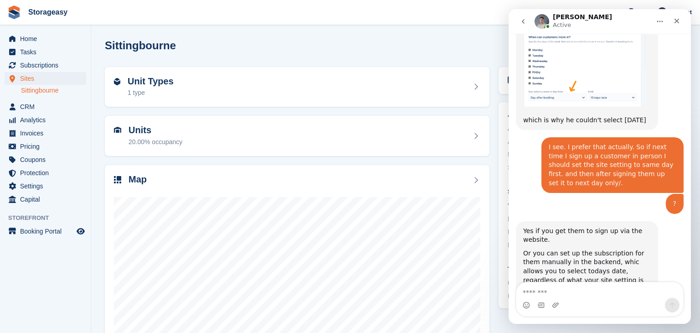
click at [599, 301] on div "Create a subscription from your Back office" at bounding box center [587, 310] width 108 height 19
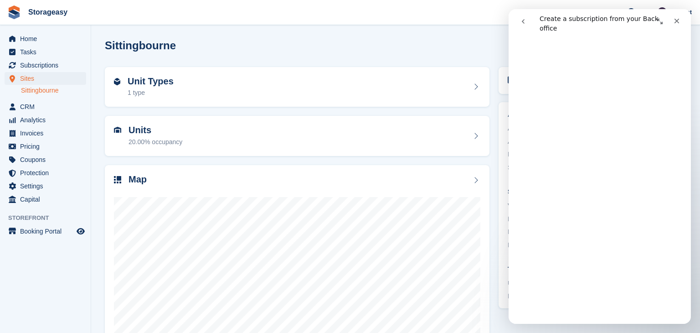
scroll to position [0, 0]
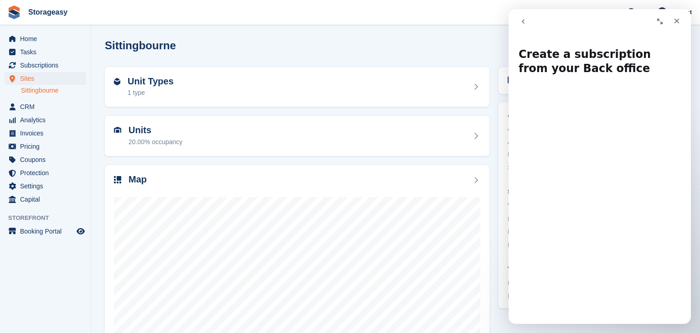
click at [520, 26] on button "go back" at bounding box center [522, 21] width 17 height 17
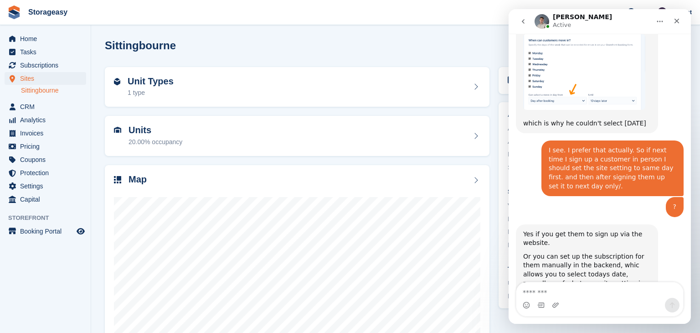
scroll to position [1249, 0]
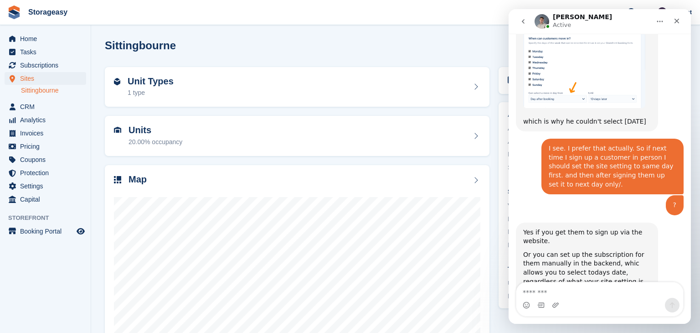
click at [578, 290] on textarea "Message…" at bounding box center [599, 289] width 167 height 15
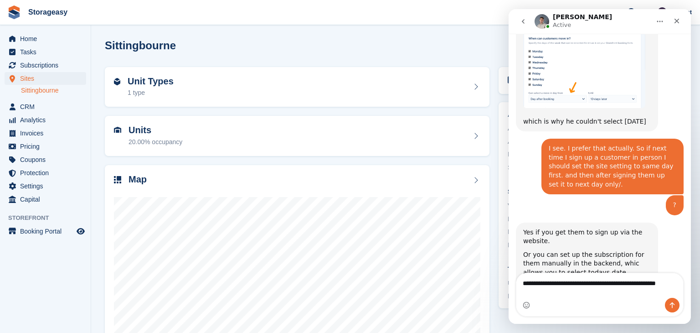
type textarea "**********"
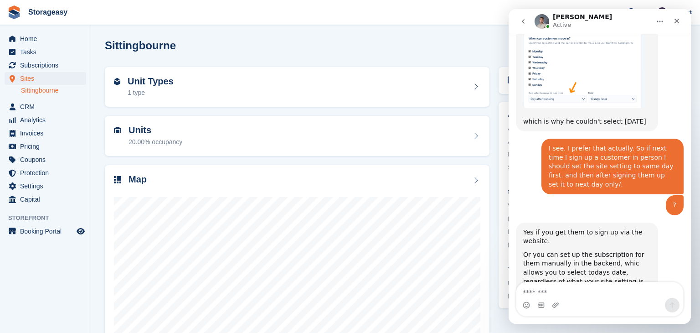
scroll to position [1285, 0]
